Goal: Find specific page/section: Find specific page/section

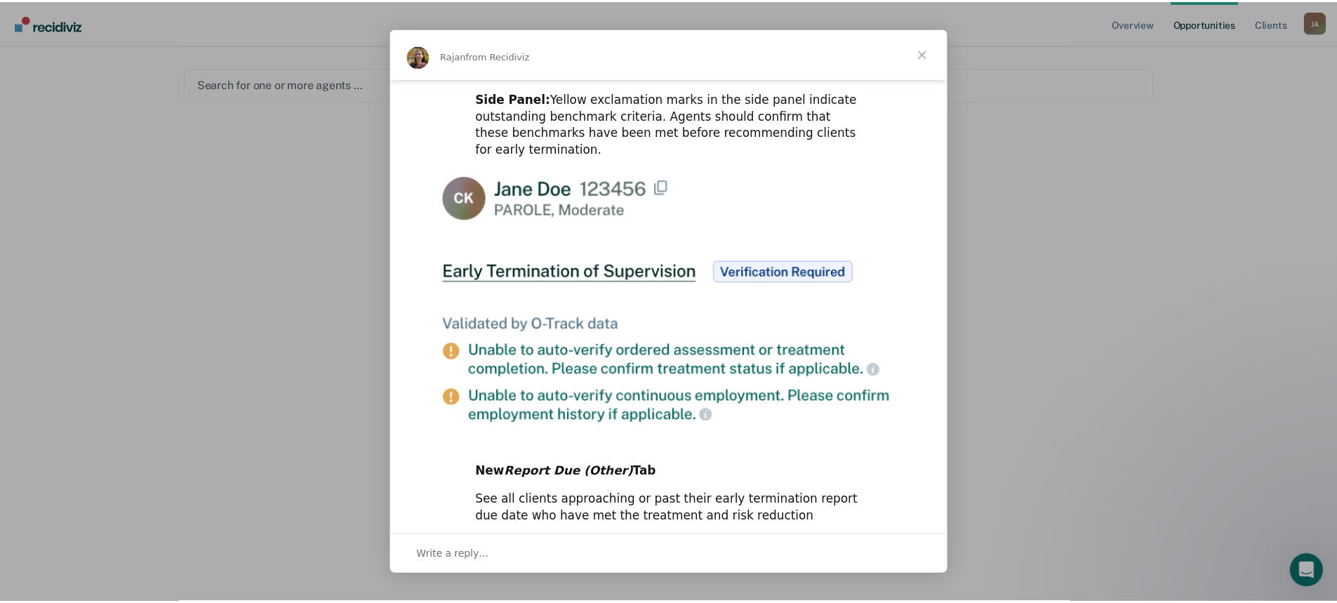
scroll to position [682, 0]
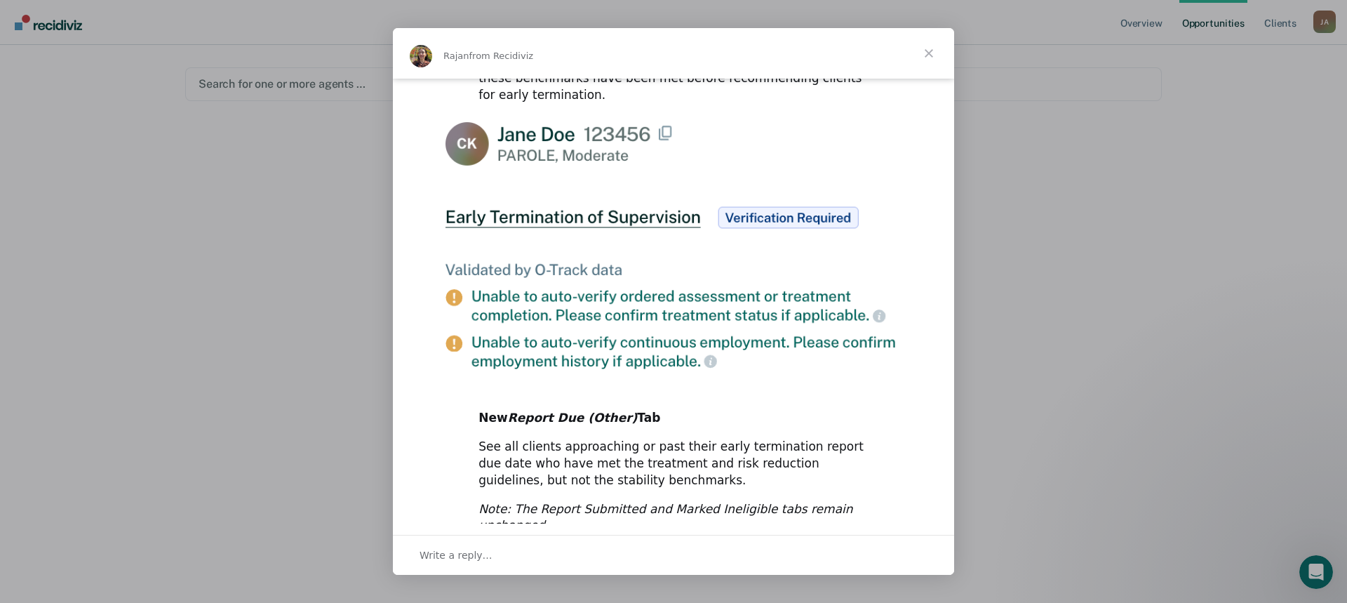
click at [935, 52] on span "Close" at bounding box center [929, 53] width 51 height 51
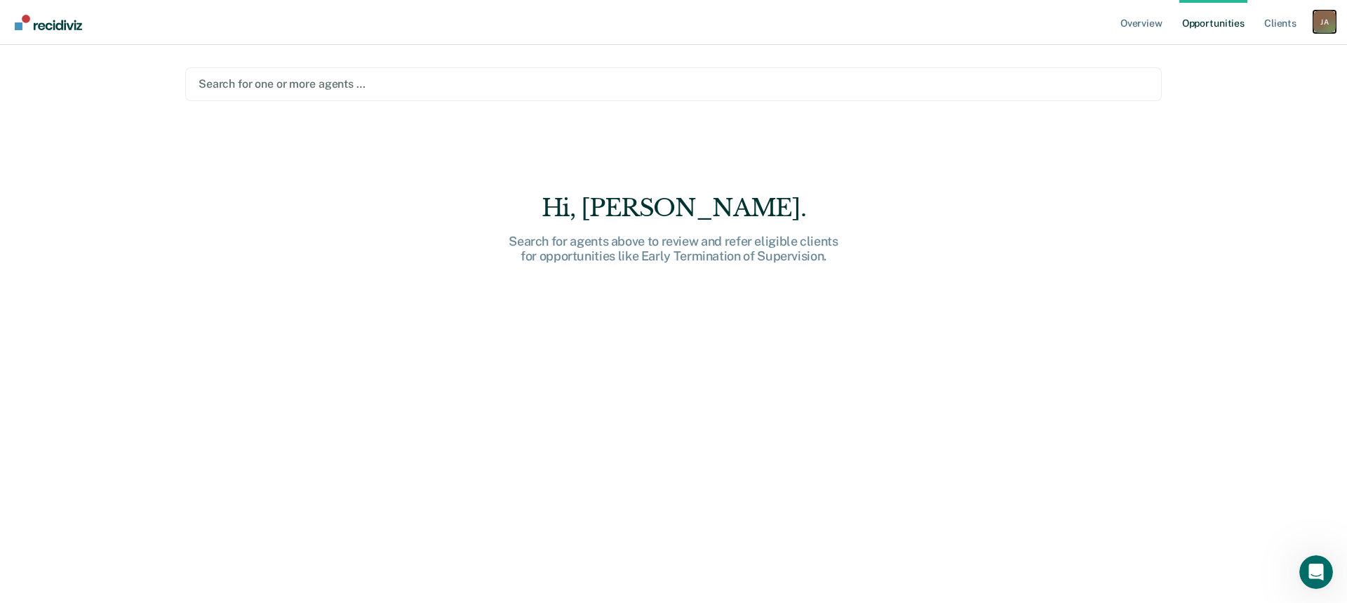
click at [1331, 16] on div "[PERSON_NAME]" at bounding box center [1324, 22] width 22 height 22
click at [1279, 18] on link "Client s" at bounding box center [1280, 22] width 38 height 45
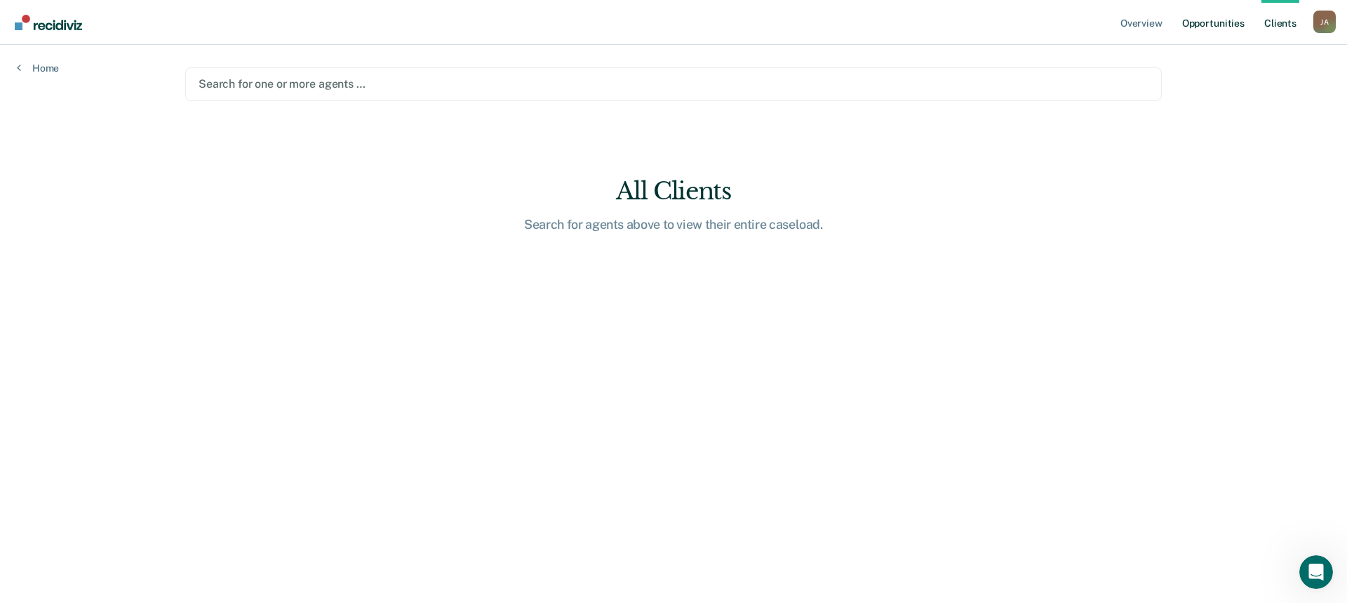
click at [1209, 25] on link "Opportunities" at bounding box center [1213, 22] width 68 height 45
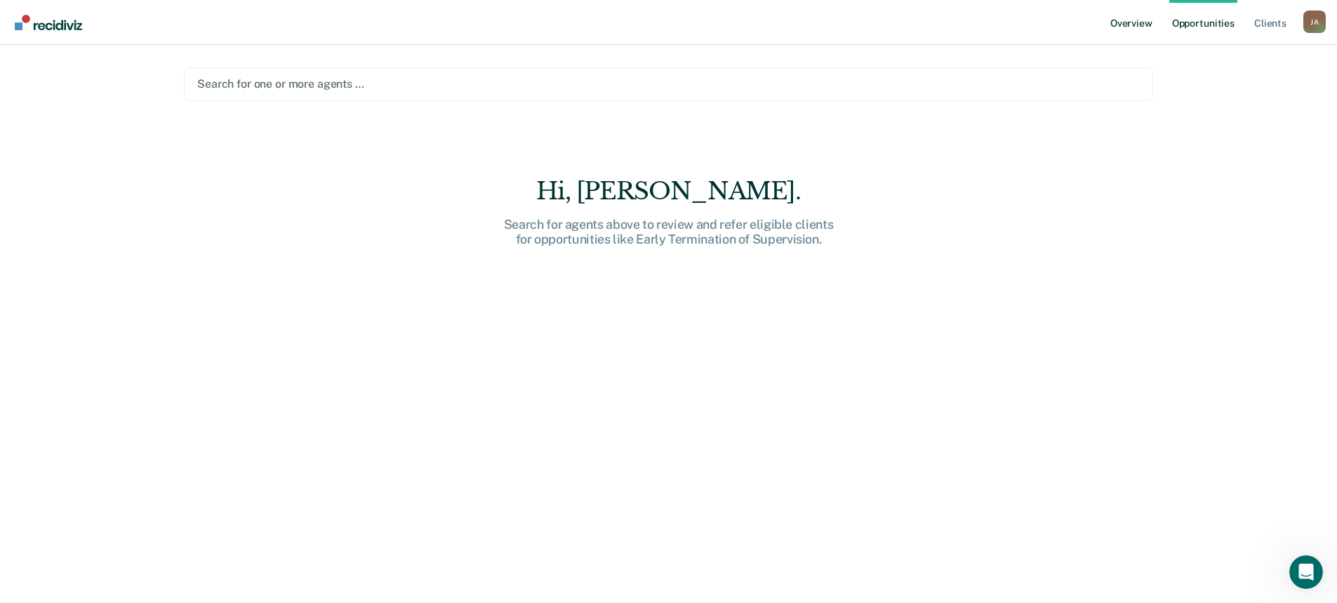
click at [1120, 23] on link "Overview" at bounding box center [1131, 22] width 48 height 45
